Goal: Navigation & Orientation: Find specific page/section

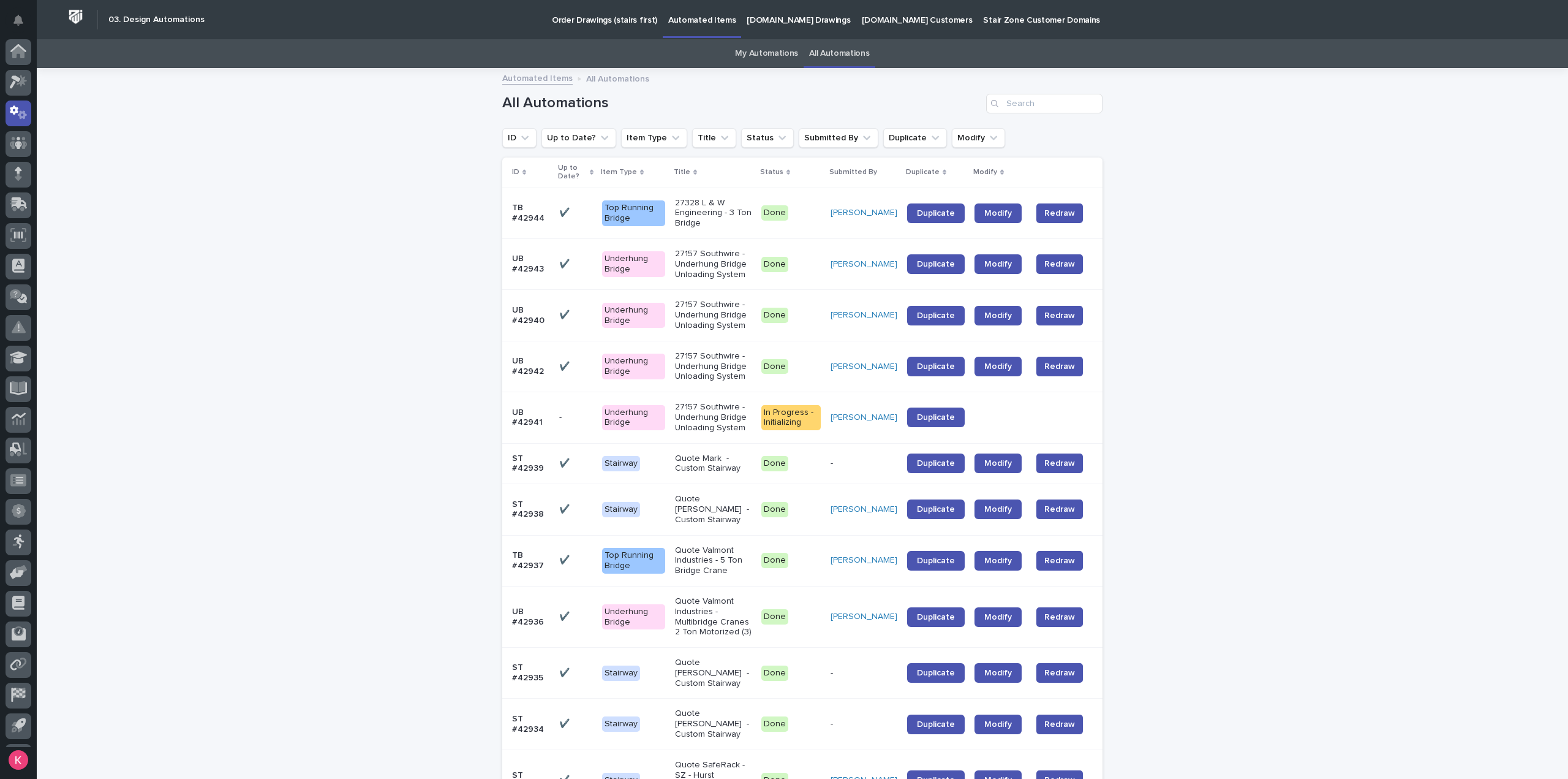
scroll to position [27, 0]
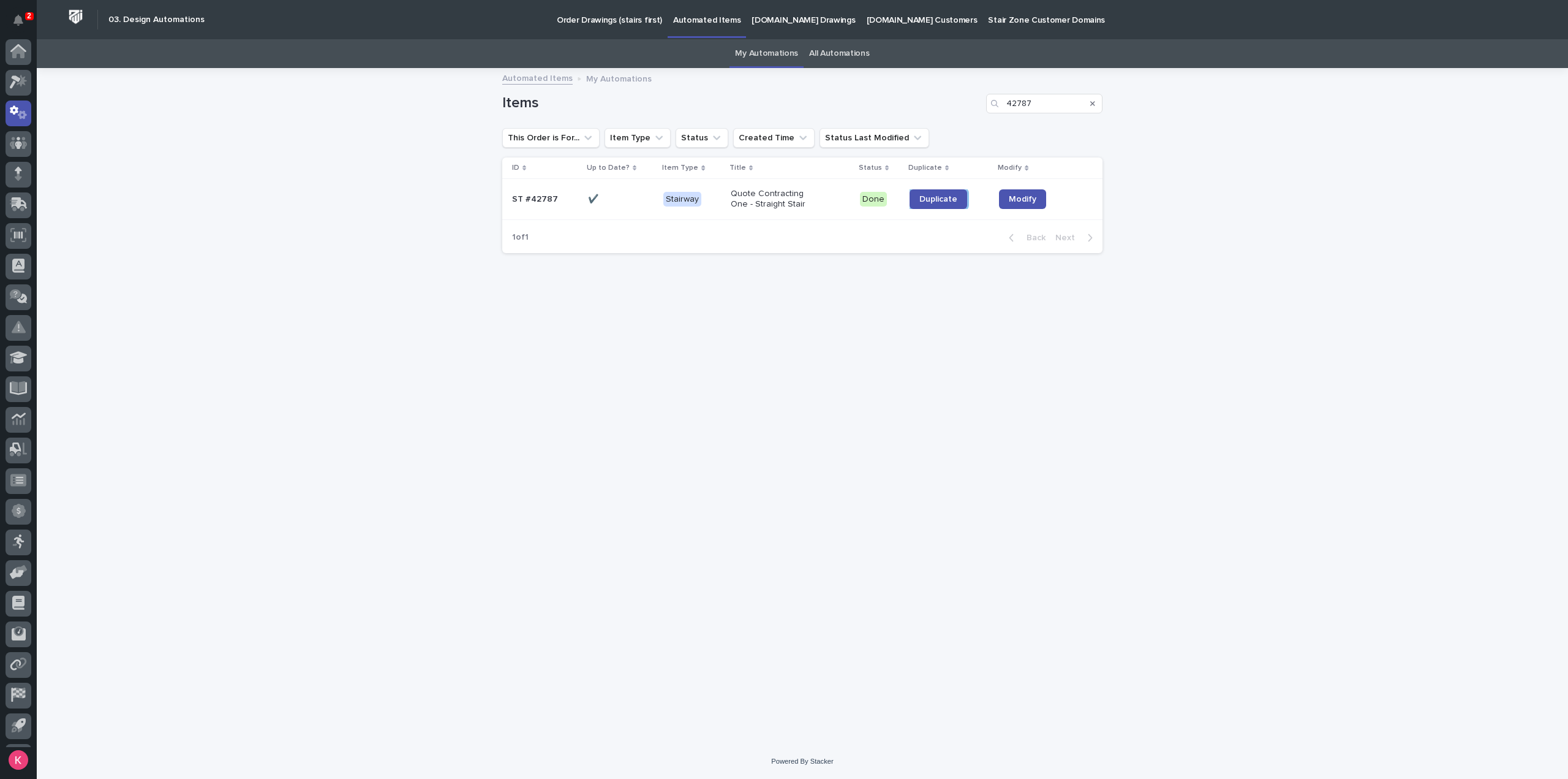
scroll to position [27, 0]
click at [16, 79] on icon at bounding box center [19, 85] width 18 height 14
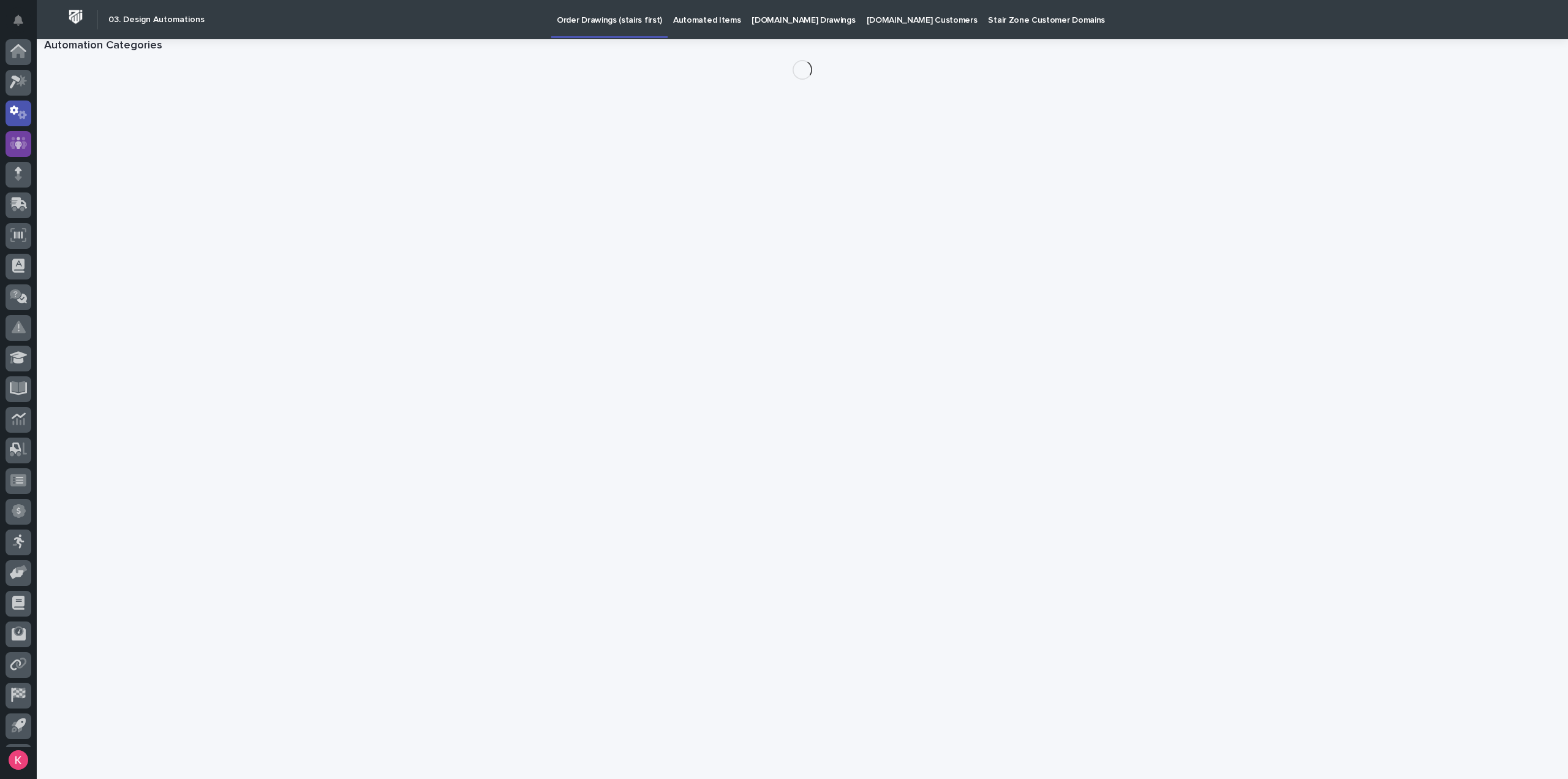
scroll to position [27, 0]
click at [20, 109] on div at bounding box center [18, 117] width 26 height 26
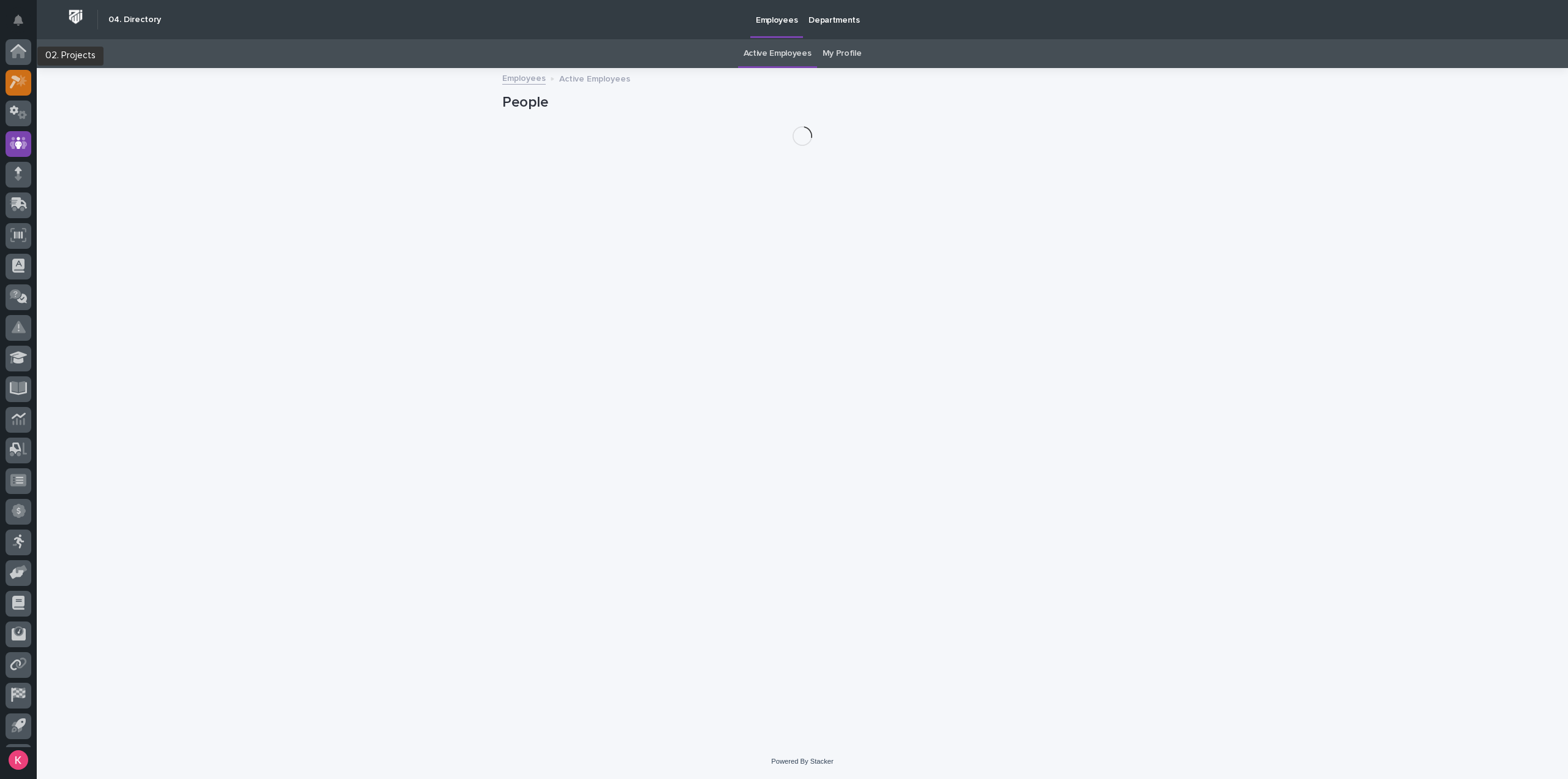
scroll to position [27, 0]
click at [19, 63] on div at bounding box center [18, 55] width 26 height 26
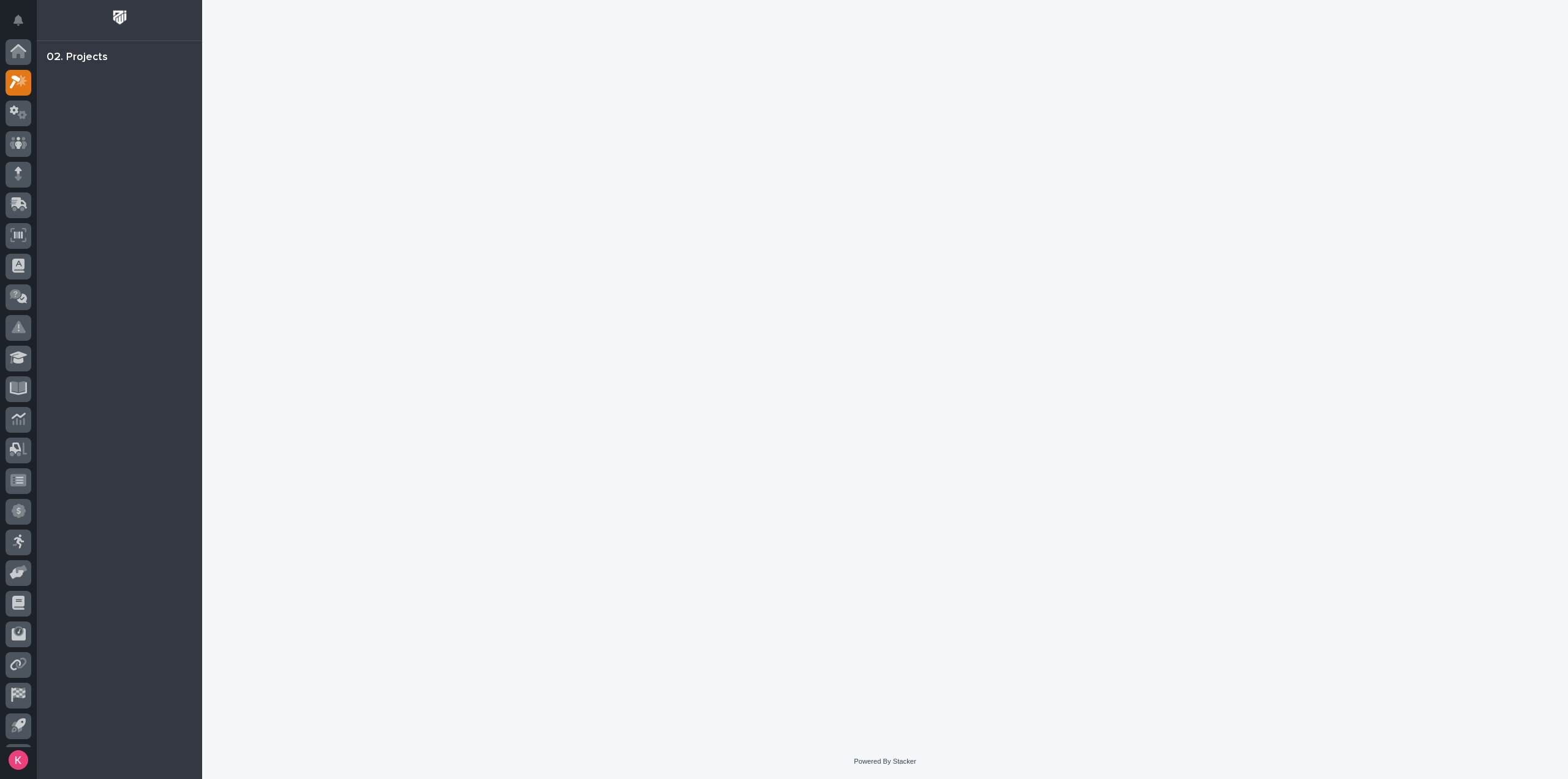
scroll to position [27, 0]
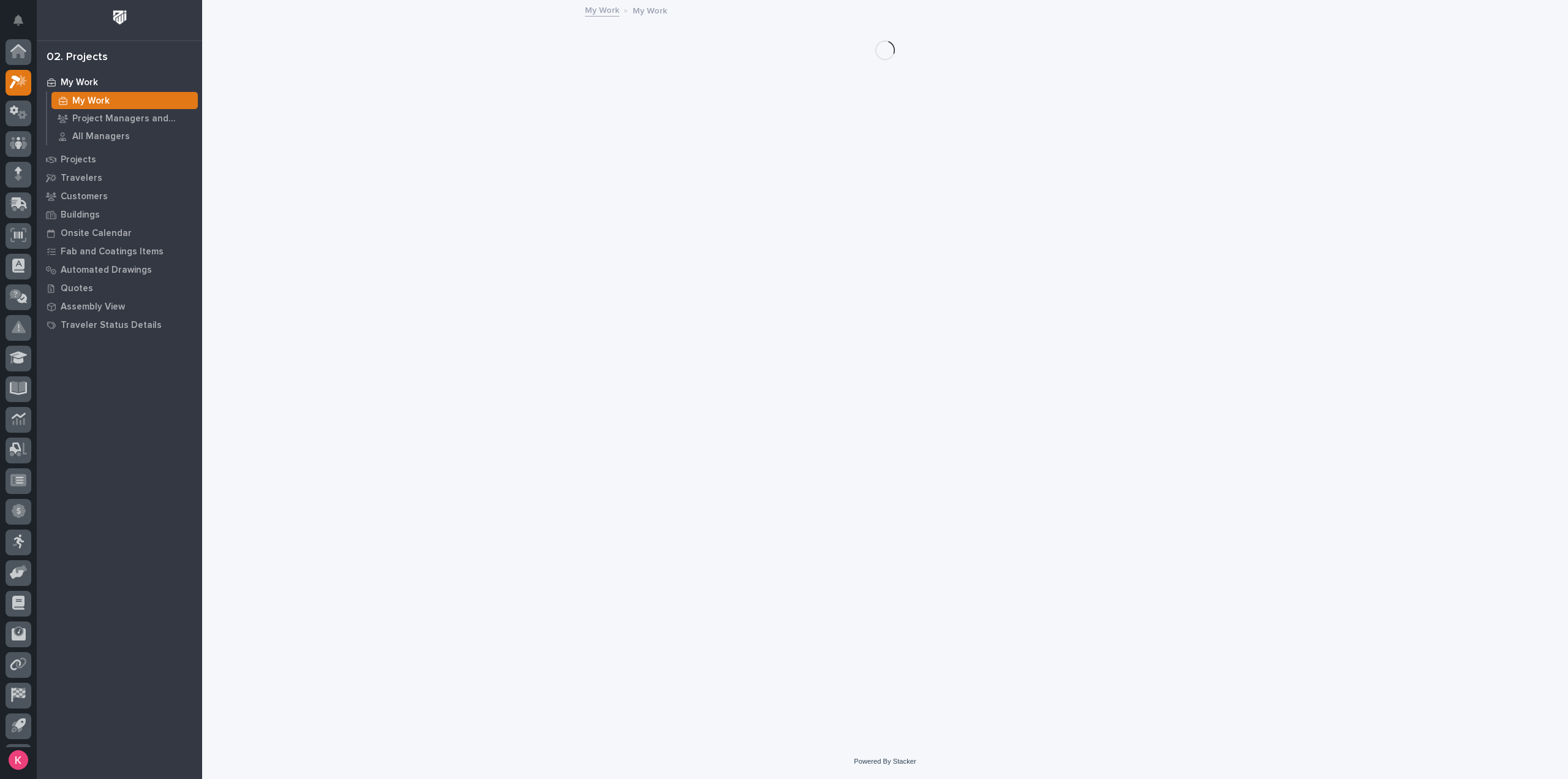
scroll to position [27, 0]
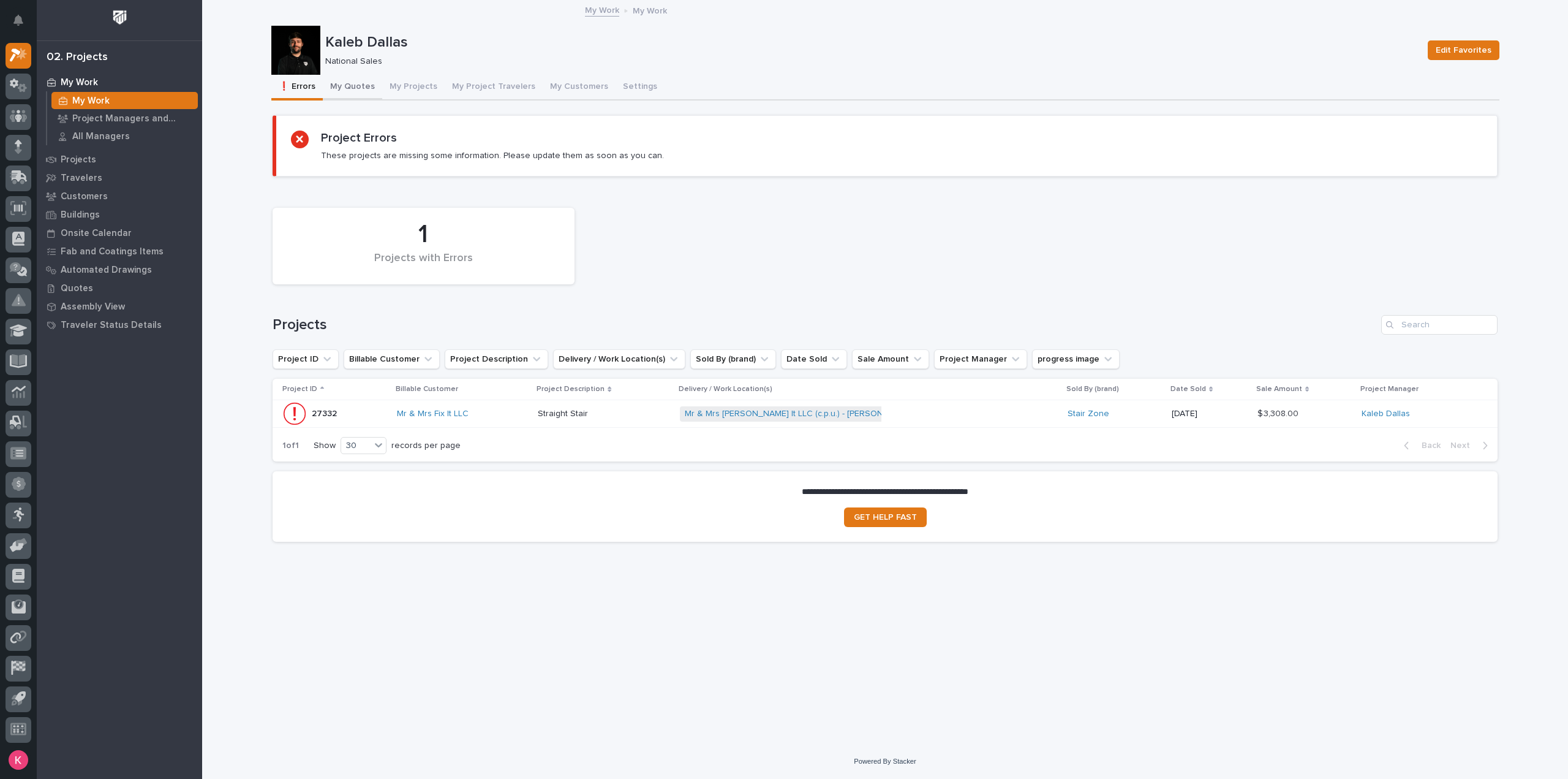
click at [347, 94] on button "My Quotes" at bounding box center [352, 88] width 59 height 26
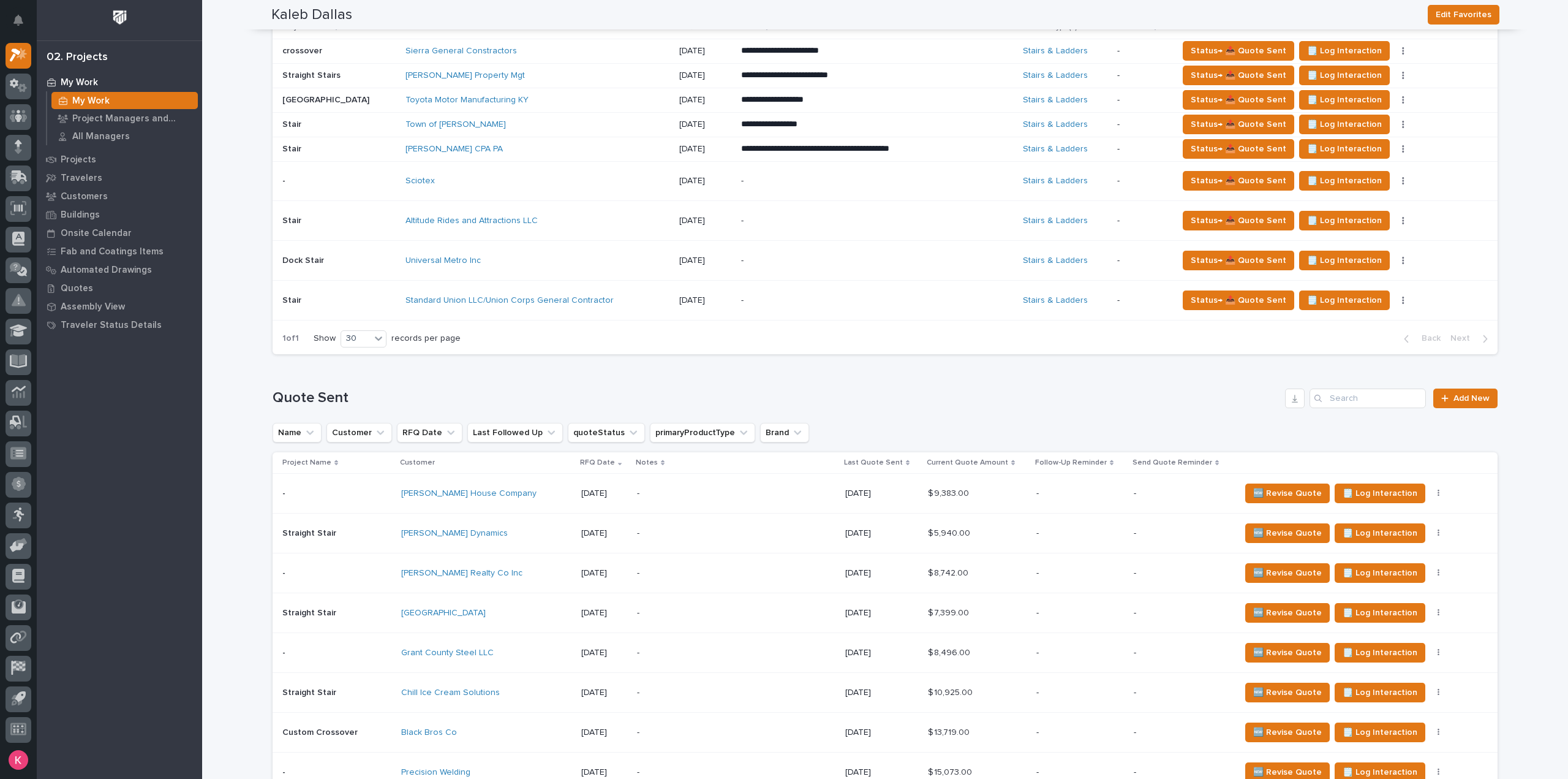
scroll to position [61, 0]
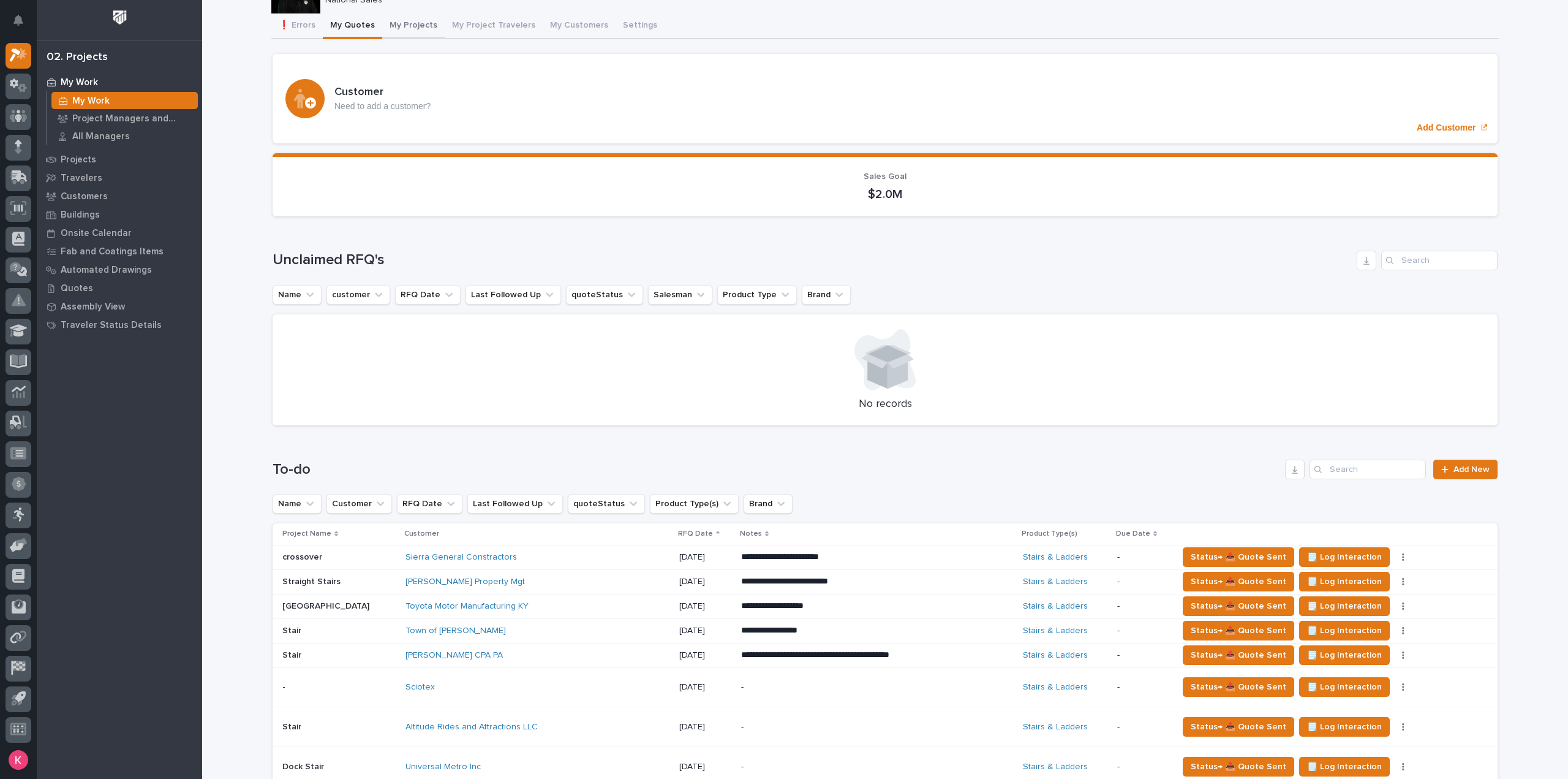
click at [412, 22] on button "My Projects" at bounding box center [413, 26] width 63 height 26
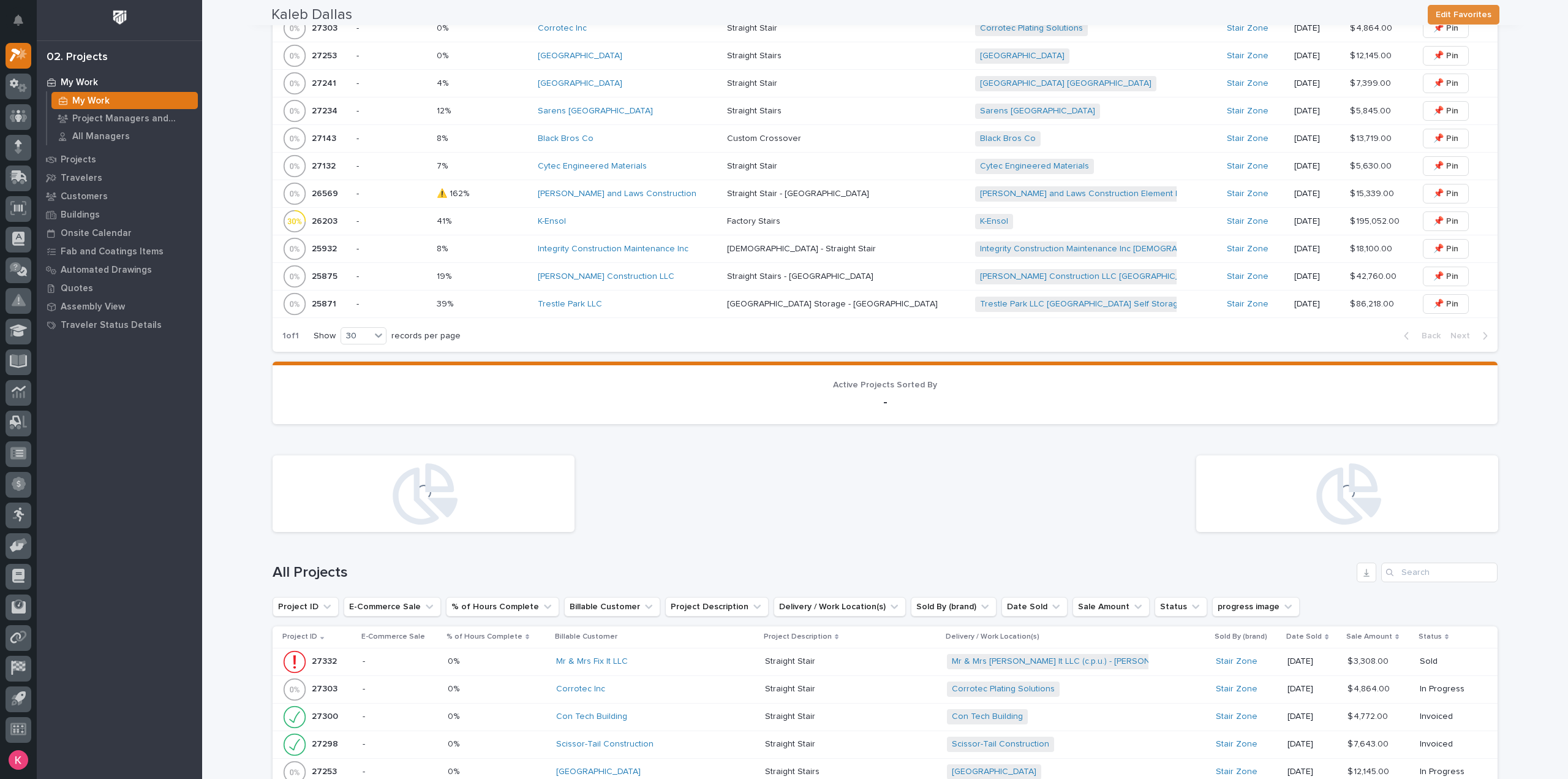
scroll to position [1322, 0]
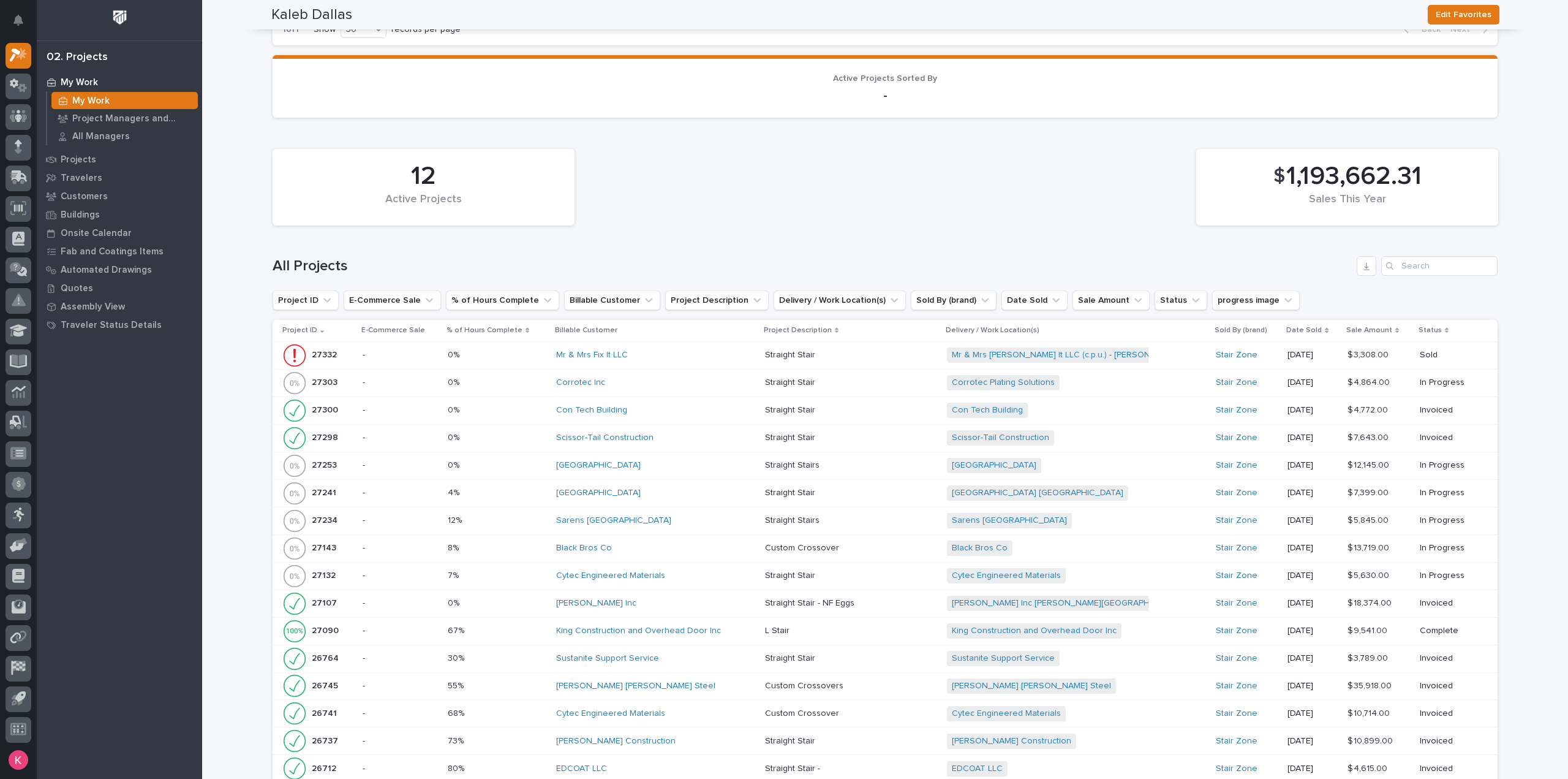
click at [650, 409] on div "Con Tech Building" at bounding box center [656, 410] width 200 height 10
